Goal: Task Accomplishment & Management: Manage account settings

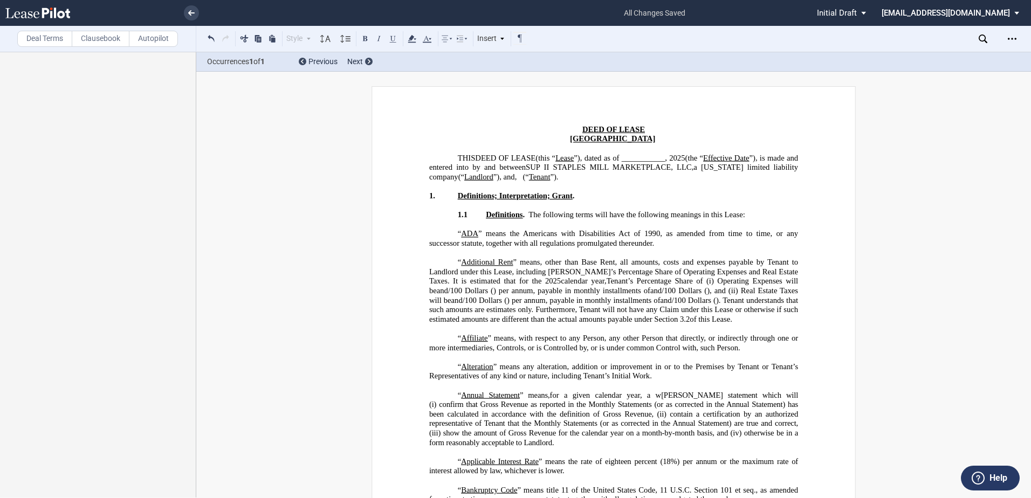
scroll to position [21935, 0]
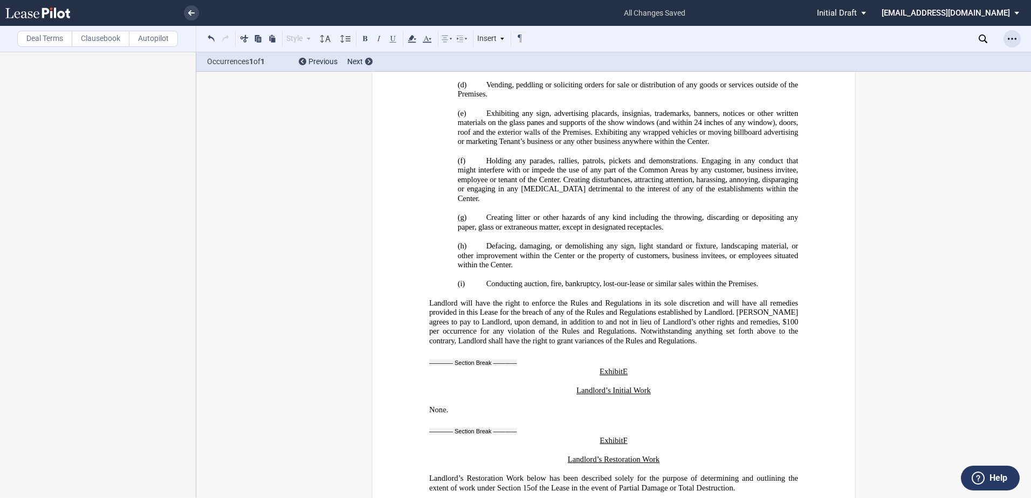
click at [1016, 35] on div "Open Lease options menu" at bounding box center [1011, 38] width 17 height 17
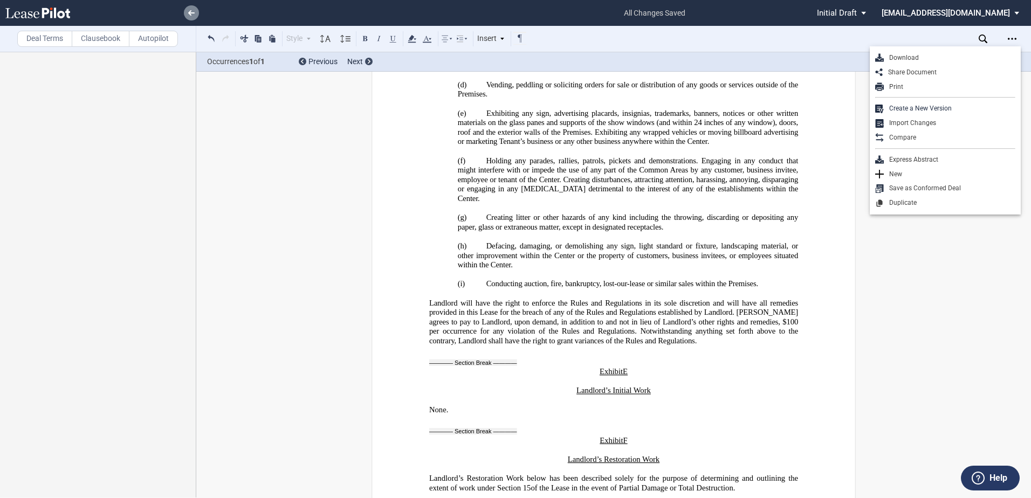
click at [189, 8] on link at bounding box center [191, 12] width 15 height 15
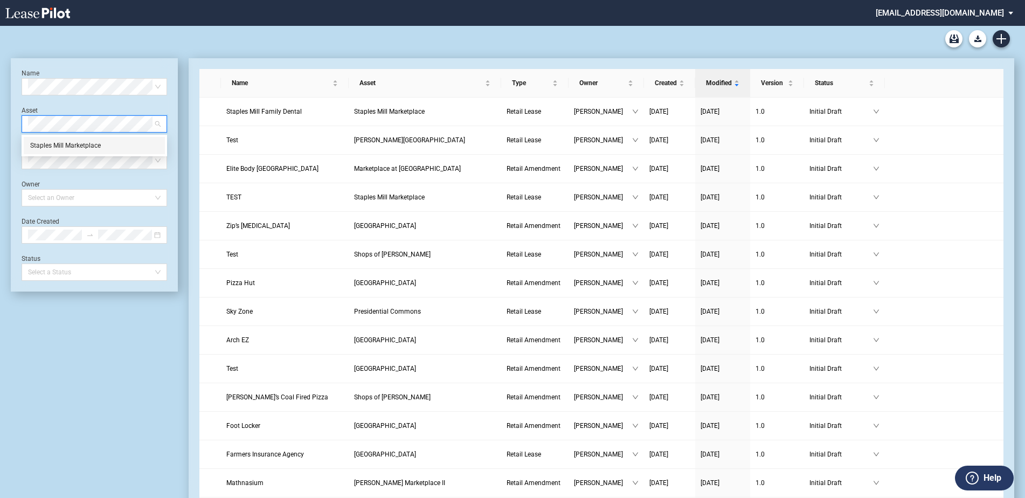
click at [107, 146] on div "Staples Mill Marketplace" at bounding box center [94, 145] width 128 height 11
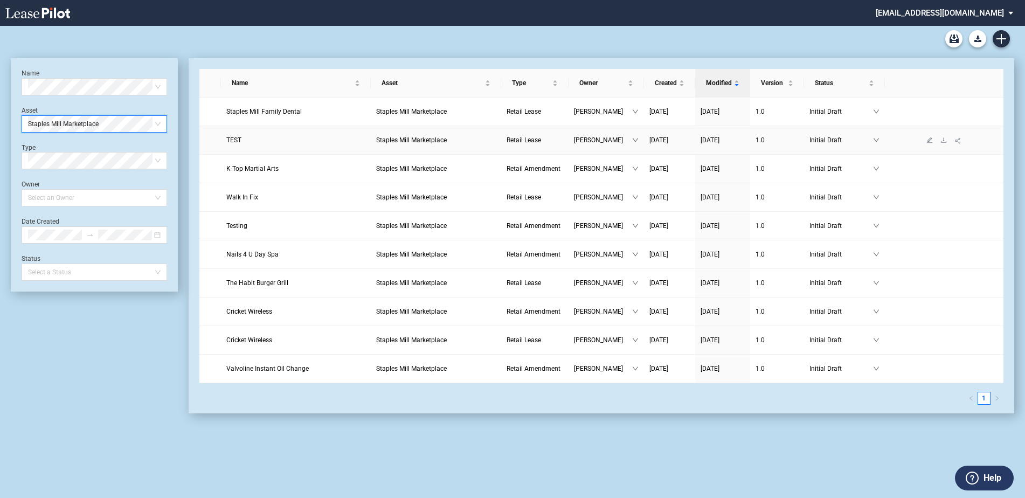
drag, startPoint x: 230, startPoint y: 142, endPoint x: 247, endPoint y: 145, distance: 18.0
click at [230, 142] on span "TEST" at bounding box center [233, 140] width 15 height 8
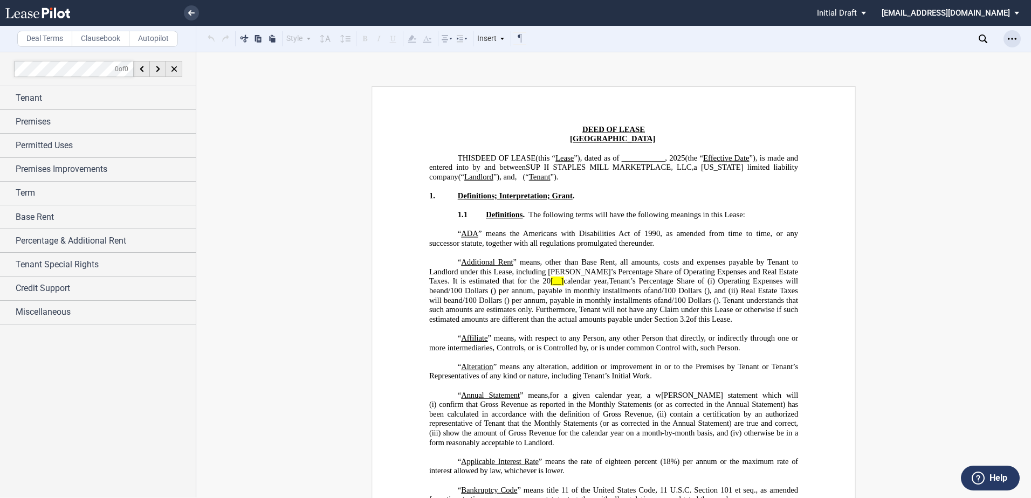
click at [1008, 42] on div "Open Lease options menu" at bounding box center [1011, 38] width 17 height 17
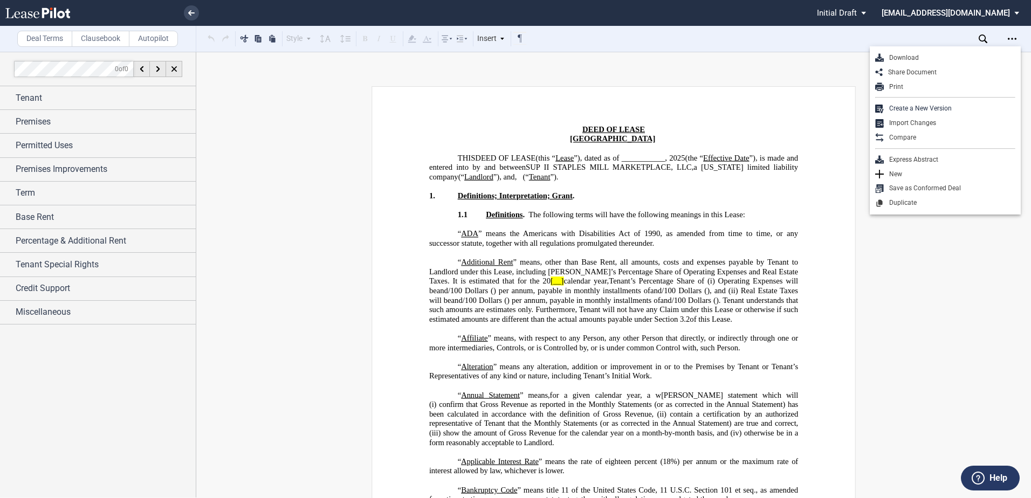
click at [907, 57] on div "Download" at bounding box center [950, 57] width 132 height 9
